Goal: Check status: Check status

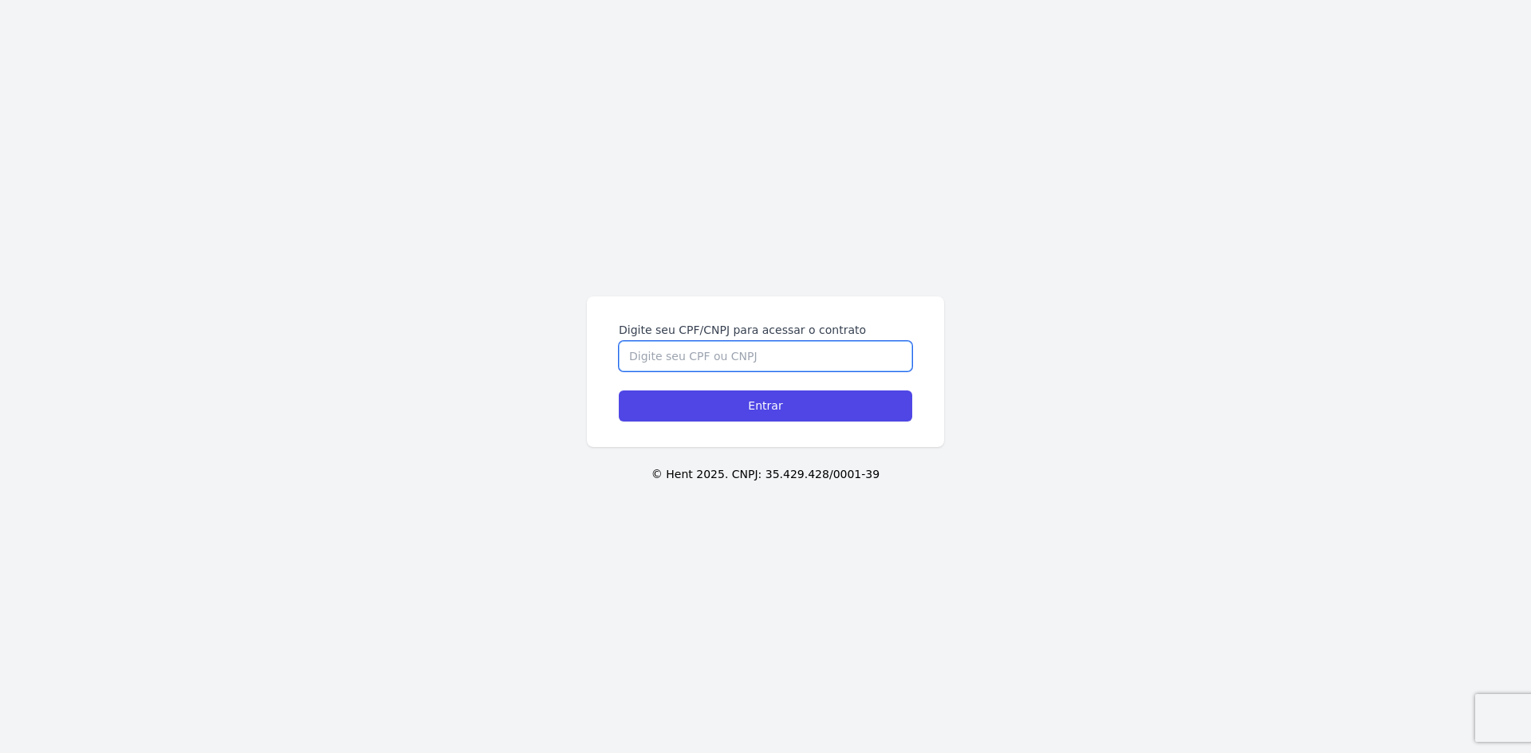
click at [735, 350] on input "Digite seu CPF/CNPJ para acessar o contrato" at bounding box center [765, 356] width 293 height 30
type input "40424455862"
click at [619, 391] on input "Entrar" at bounding box center [765, 406] width 293 height 31
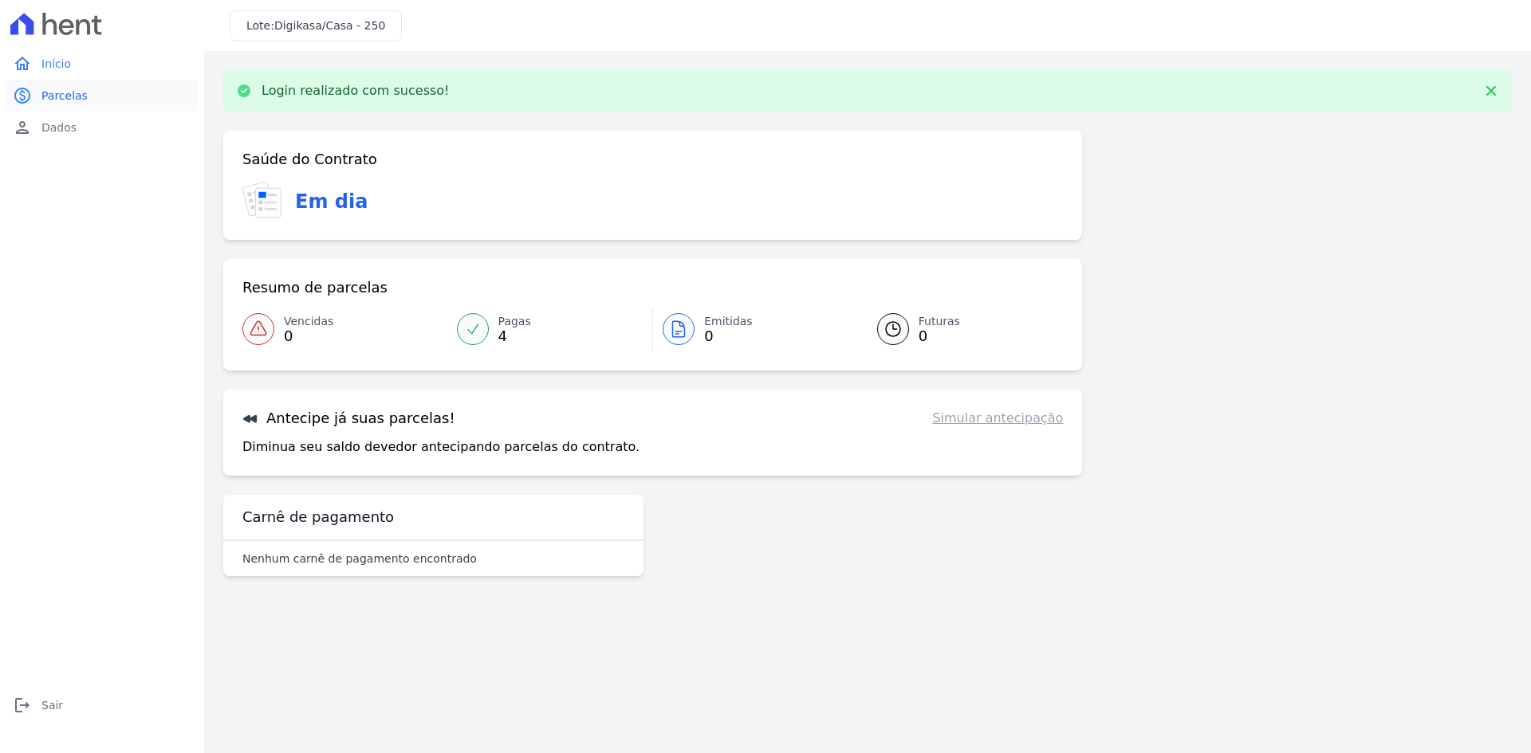
click at [61, 96] on span "Parcelas" at bounding box center [64, 96] width 46 height 16
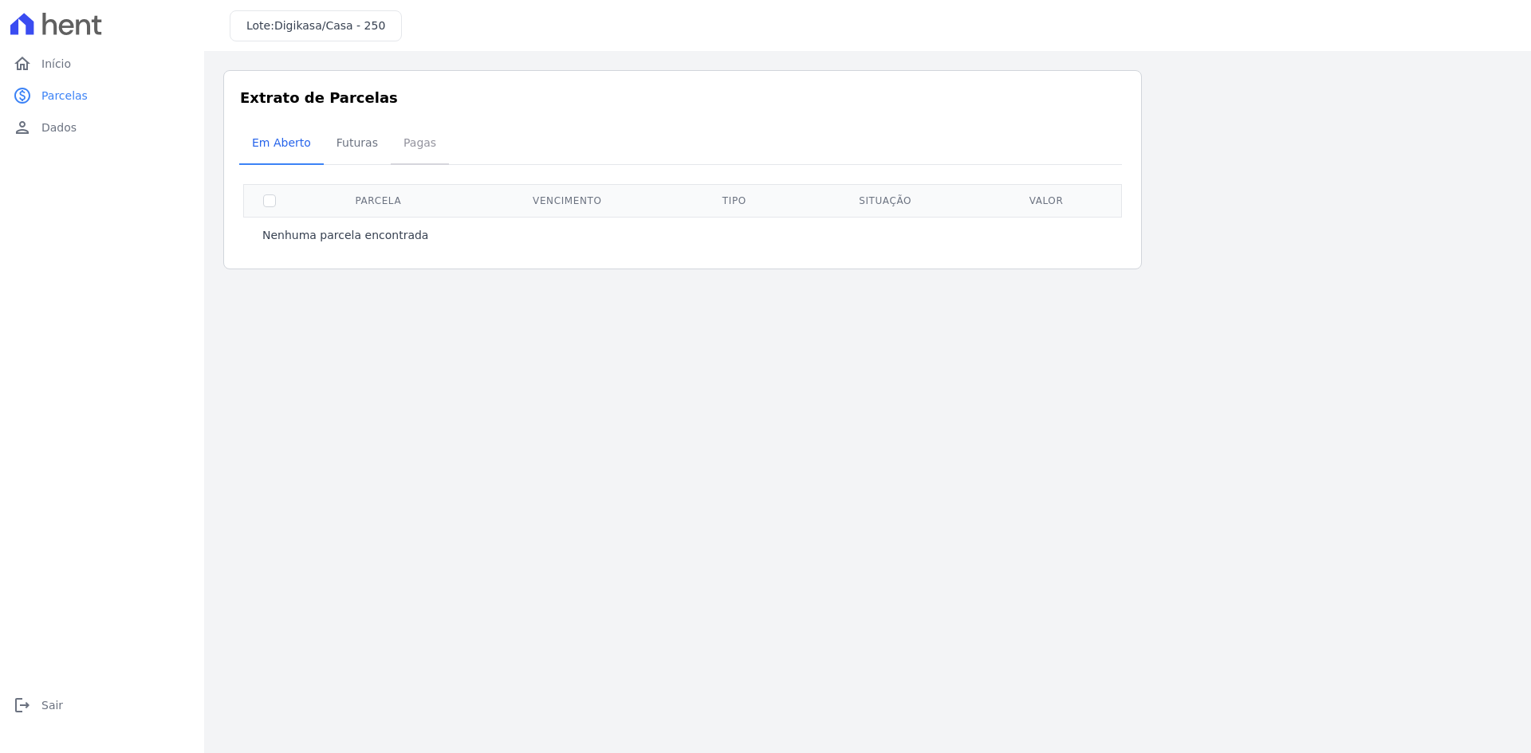
click at [409, 147] on span "Pagas" at bounding box center [420, 143] width 52 height 32
